Goal: Transaction & Acquisition: Purchase product/service

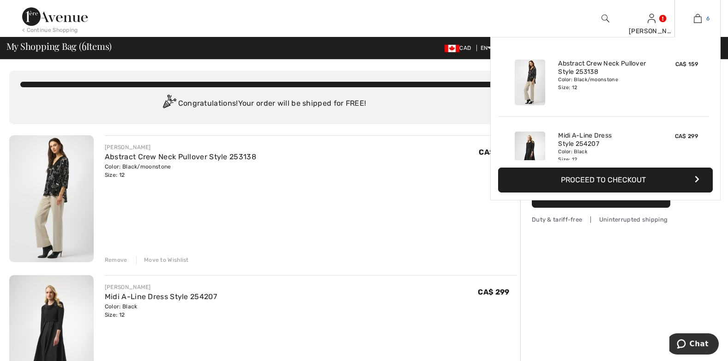
click at [699, 18] on img at bounding box center [698, 18] width 8 height 11
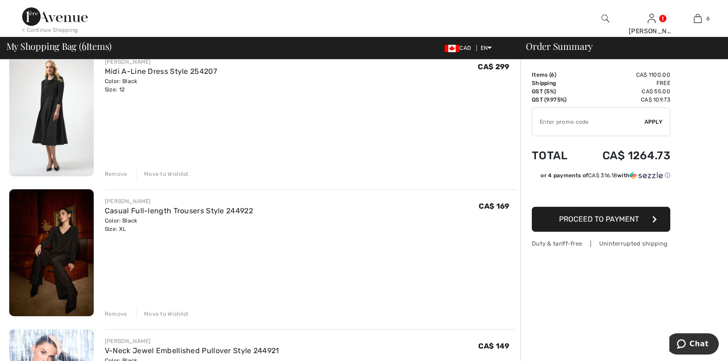
scroll to position [277, 0]
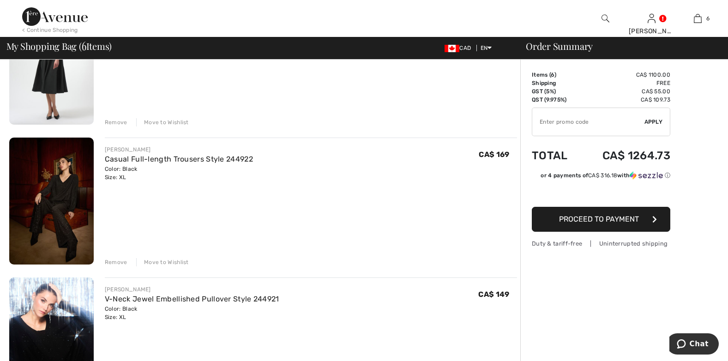
click at [64, 184] on img at bounding box center [51, 201] width 84 height 127
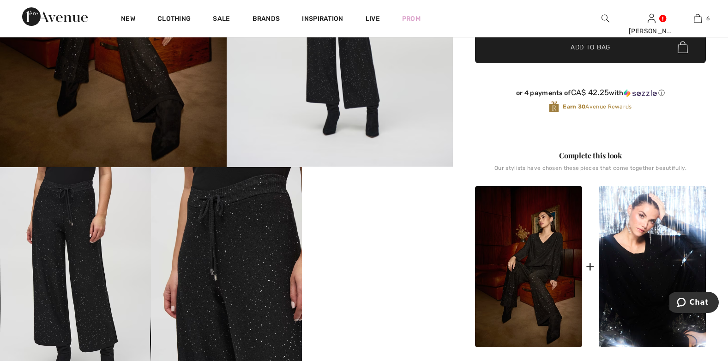
scroll to position [231, 0]
